Goal: Task Accomplishment & Management: Manage account settings

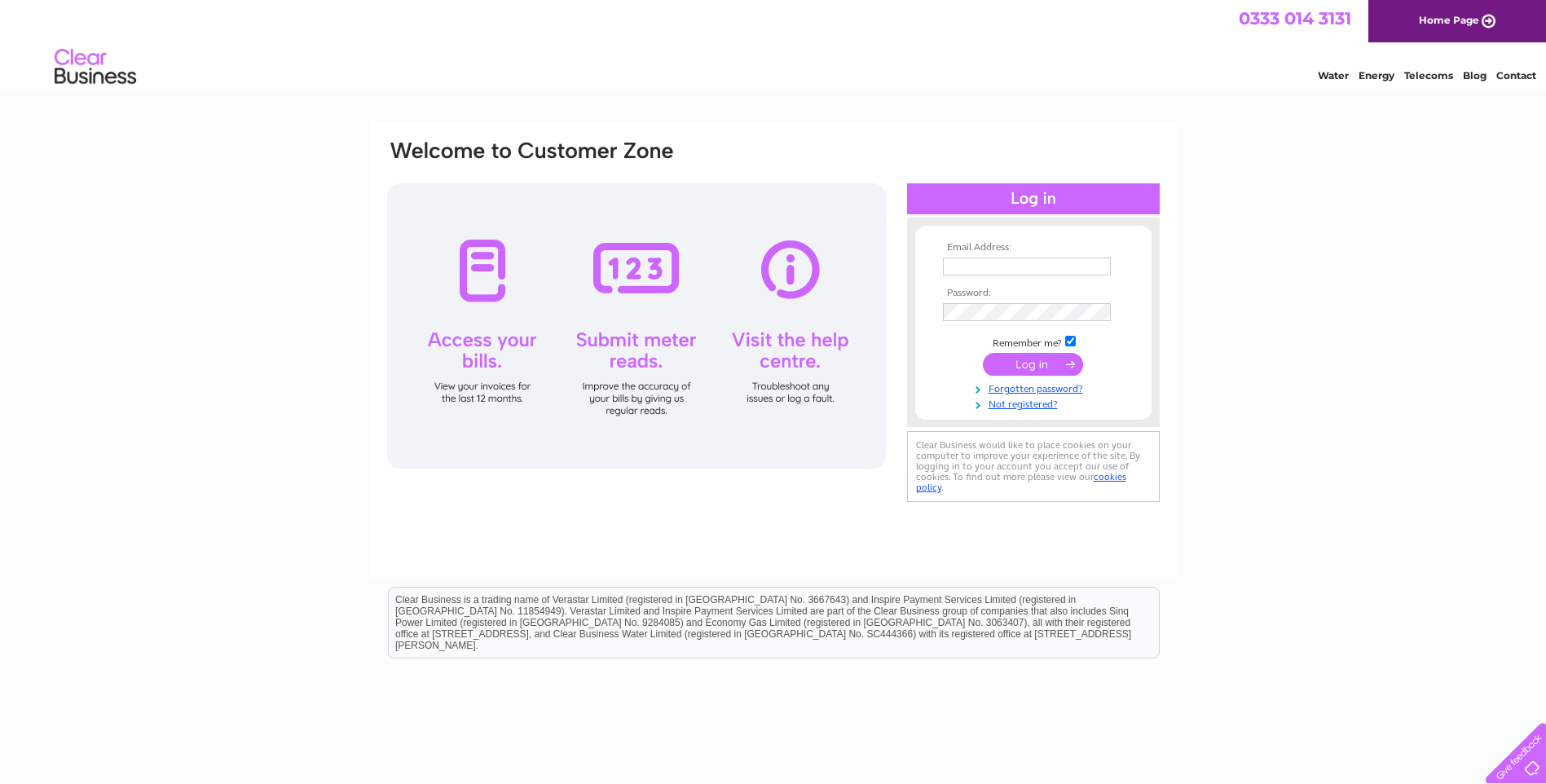
click at [1034, 263] on input "text" at bounding box center [1026, 266] width 168 height 18
click at [1047, 267] on input "text" at bounding box center [1026, 266] width 168 height 18
drag, startPoint x: 1180, startPoint y: 645, endPoint x: 1174, endPoint y: 663, distance: 19.0
drag, startPoint x: 1174, startPoint y: 84, endPoint x: 1127, endPoint y: 113, distance: 55.2
click at [1127, 95] on html "0333 014 3131 Home Page Water Energy Telecoms Blog Contact" at bounding box center [773, 48] width 1546 height 95
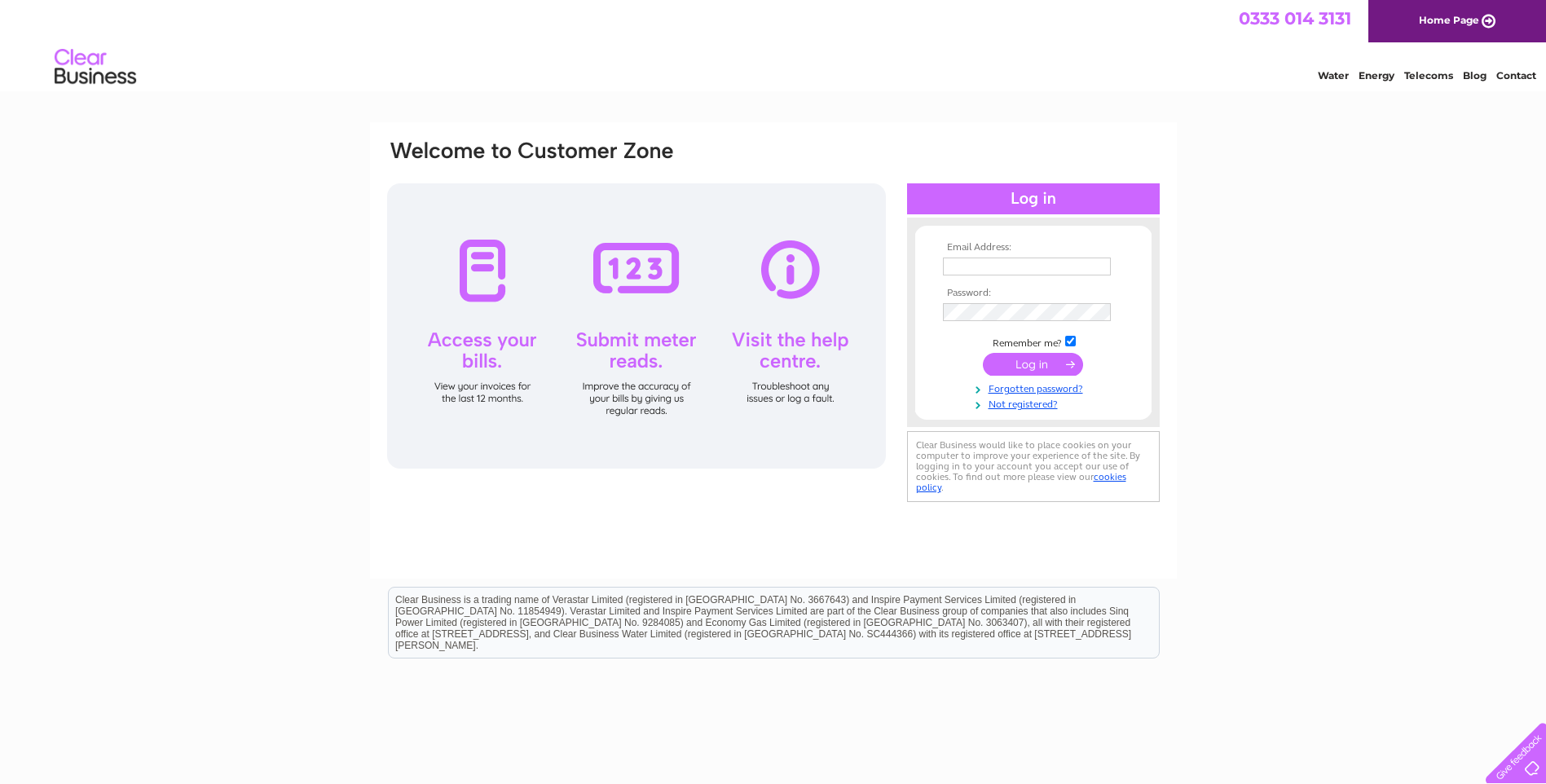
click at [1060, 269] on input "text" at bounding box center [1026, 266] width 168 height 18
click at [1313, 470] on div "Email Address: Password:" at bounding box center [773, 489] width 1546 height 735
